Goal: Transaction & Acquisition: Purchase product/service

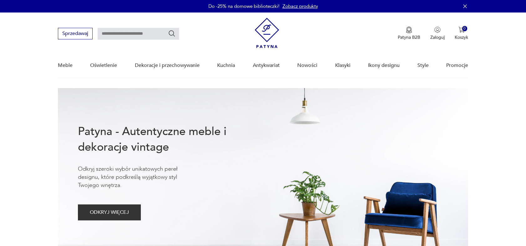
type input "**********"
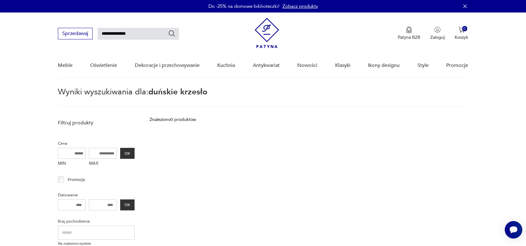
drag, startPoint x: 147, startPoint y: 9, endPoint x: 88, endPoint y: 3, distance: 58.8
type input "**********"
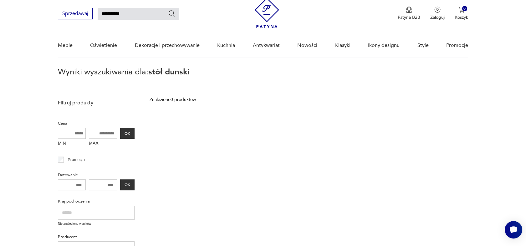
scroll to position [22, 0]
